Goal: Navigation & Orientation: Find specific page/section

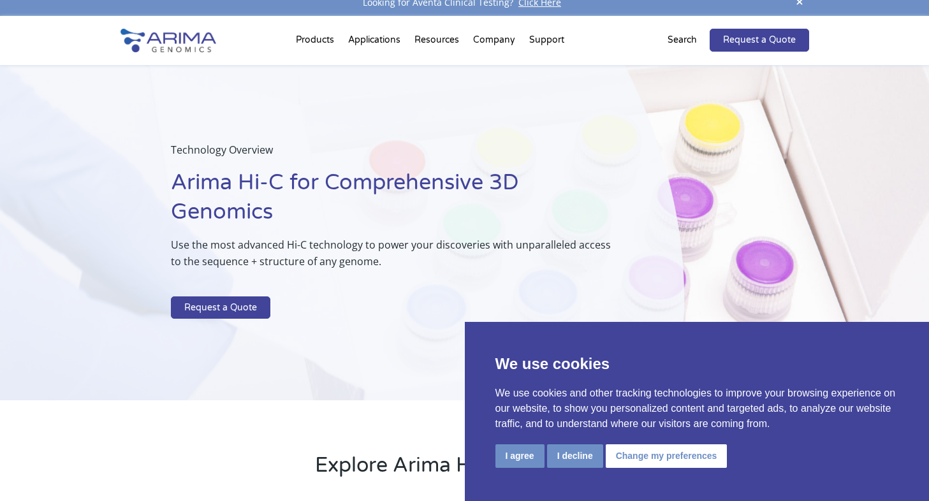
scroll to position [17, 0]
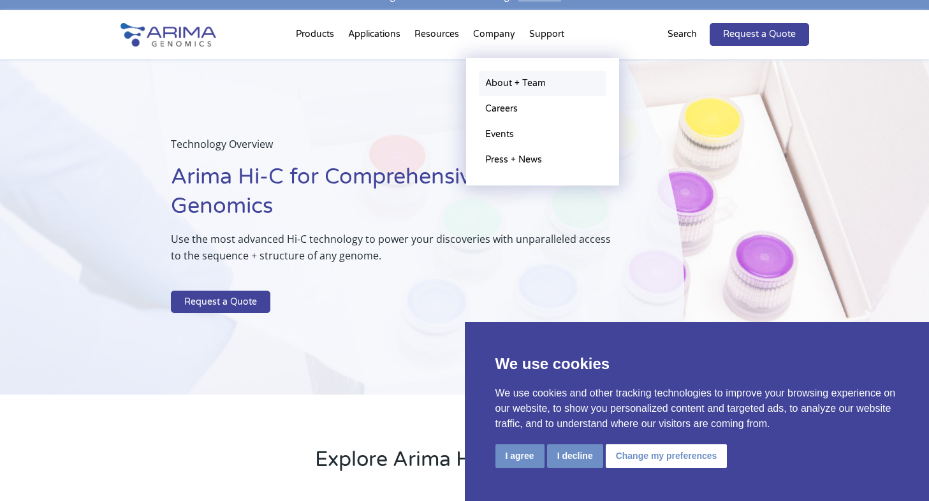
click at [495, 75] on link "About + Team" at bounding box center [542, 83] width 127 height 25
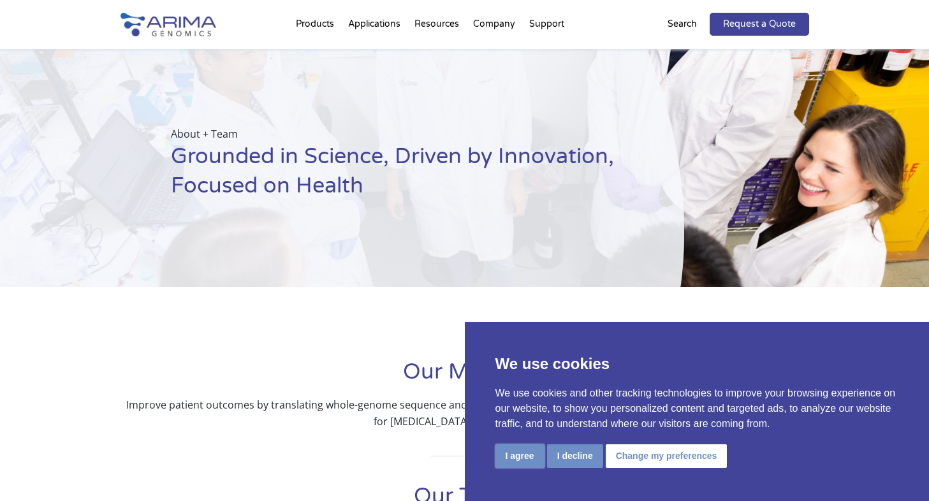
click at [532, 453] on button "I agree" at bounding box center [519, 456] width 49 height 24
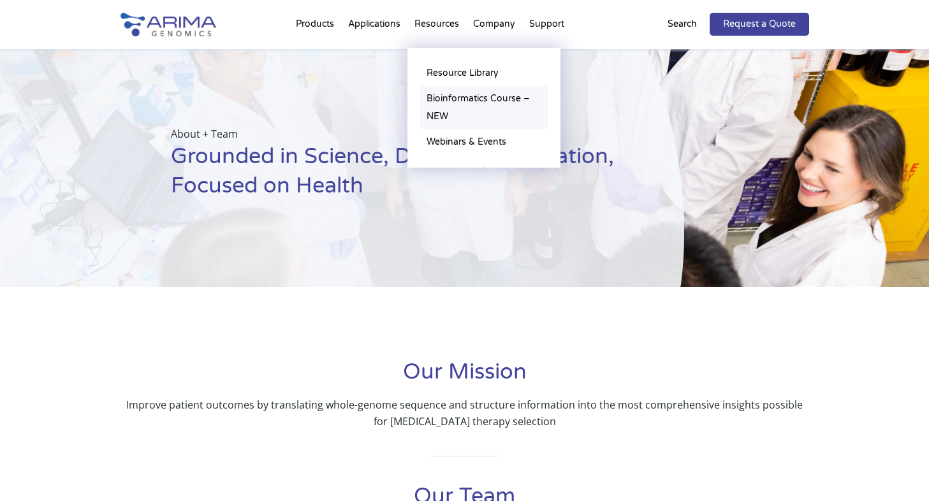
click at [456, 106] on link "Bioinformatics Course – NEW" at bounding box center [483, 107] width 127 height 43
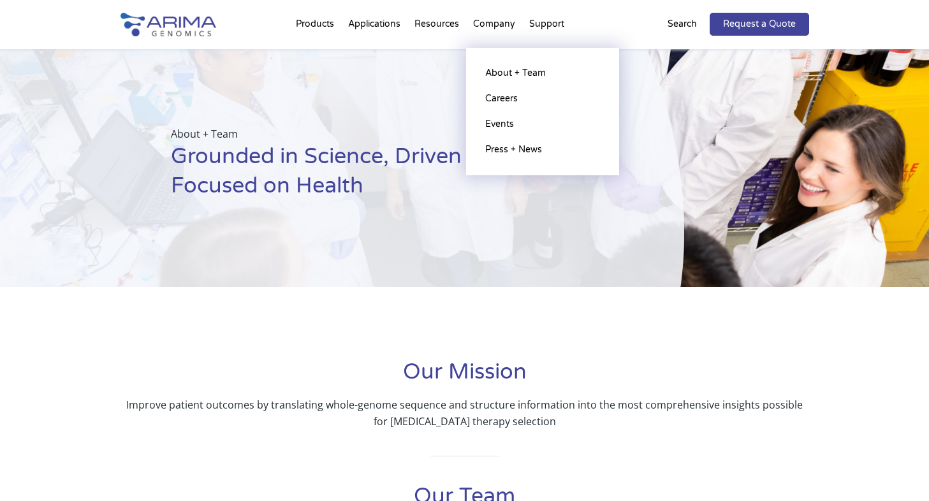
click at [500, 25] on li "Company About + Team Careers Events Press + News" at bounding box center [494, 26] width 56 height 43
click at [510, 73] on link "About + Team" at bounding box center [542, 73] width 127 height 25
click at [495, 24] on li "Company About + Team Careers Events Press + News" at bounding box center [494, 26] width 56 height 43
click at [512, 74] on link "About + Team" at bounding box center [542, 73] width 127 height 25
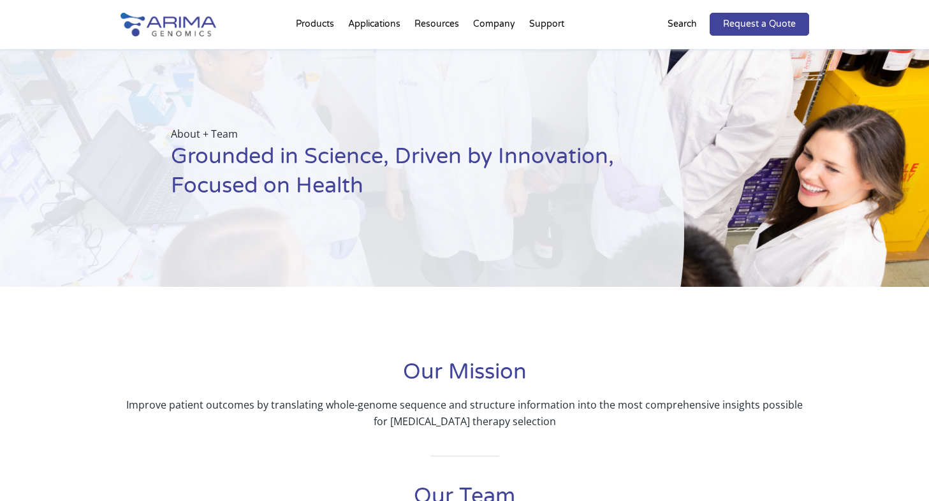
click at [690, 22] on p "Search" at bounding box center [681, 24] width 29 height 17
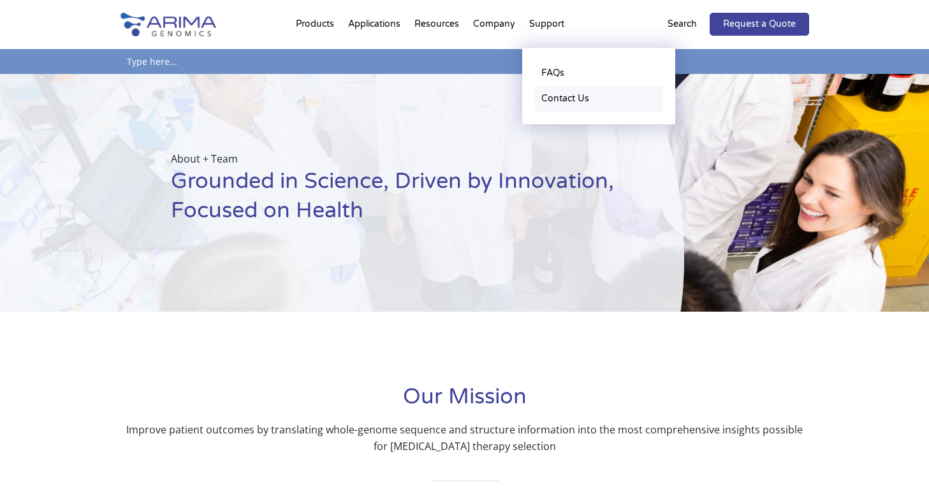
click at [565, 101] on link "Contact Us" at bounding box center [598, 98] width 127 height 25
